Goal: Task Accomplishment & Management: Complete application form

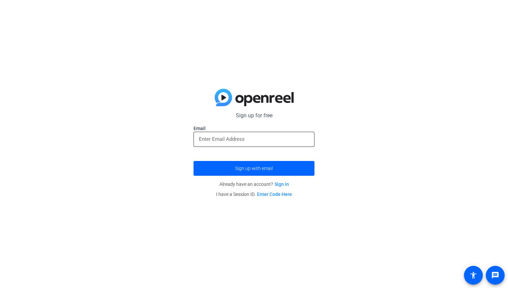
click at [229, 140] on input "email" at bounding box center [254, 139] width 110 height 8
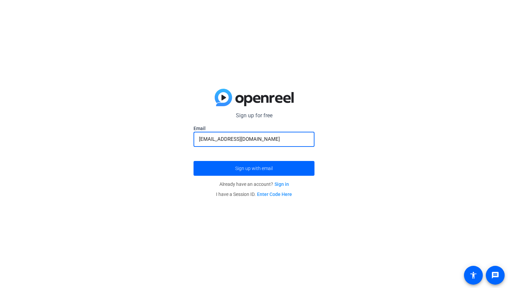
type input "[EMAIL_ADDRESS][DOMAIN_NAME]"
click at [194, 161] on button "Sign up with email" at bounding box center [254, 168] width 121 height 15
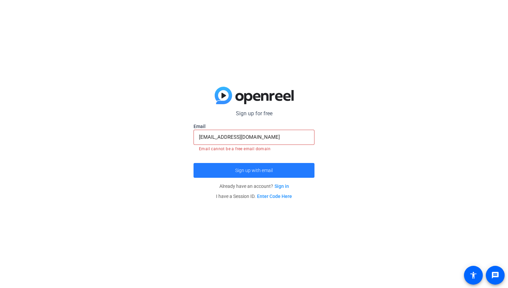
click at [252, 170] on span "Sign up with email" at bounding box center [254, 170] width 38 height 0
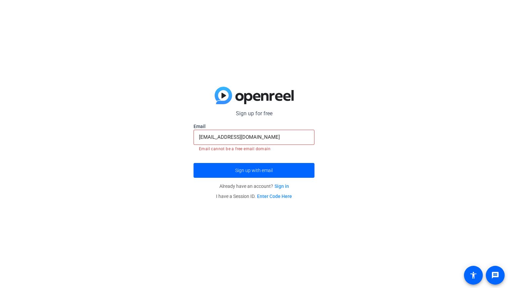
click at [260, 137] on input "[EMAIL_ADDRESS][DOMAIN_NAME]" at bounding box center [254, 137] width 110 height 8
click at [194, 163] on button "Sign up with email" at bounding box center [254, 170] width 121 height 15
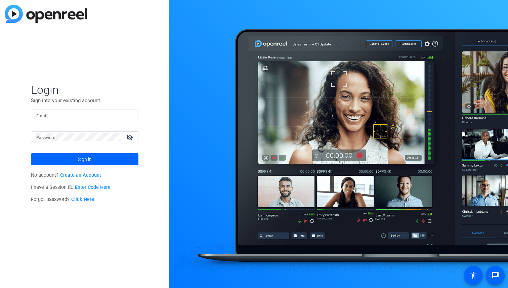
click at [90, 173] on link "Create an Account" at bounding box center [80, 175] width 41 height 6
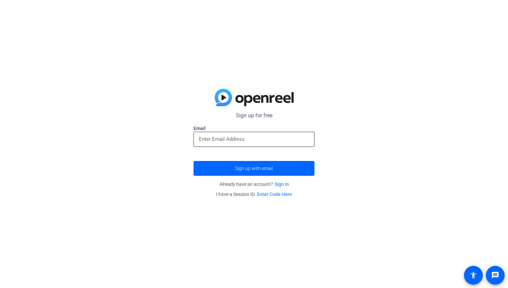
click at [243, 134] on div at bounding box center [254, 139] width 110 height 15
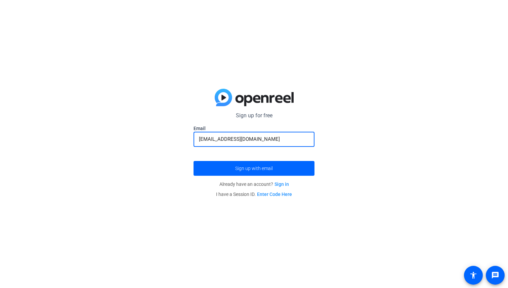
click at [235, 140] on input "[EMAIL_ADDRESS][DOMAIN_NAME]" at bounding box center [254, 139] width 110 height 8
click at [252, 168] on span "Sign up with email" at bounding box center [254, 168] width 38 height 0
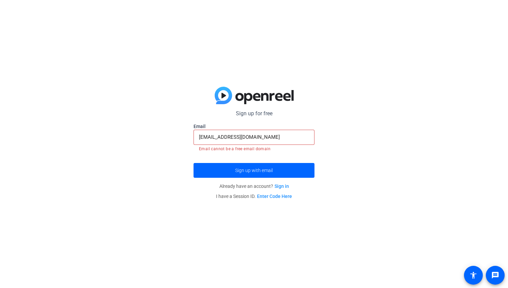
click at [251, 139] on input "nathanielgeorge08@gmail.com" at bounding box center [254, 137] width 110 height 8
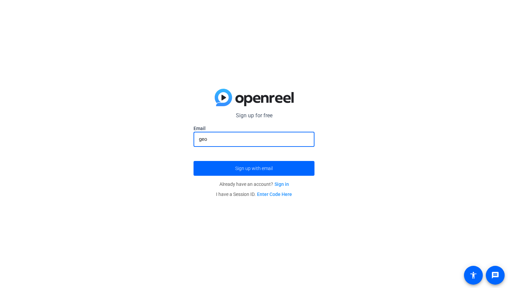
type input "geor"
